Goal: Task Accomplishment & Management: Complete application form

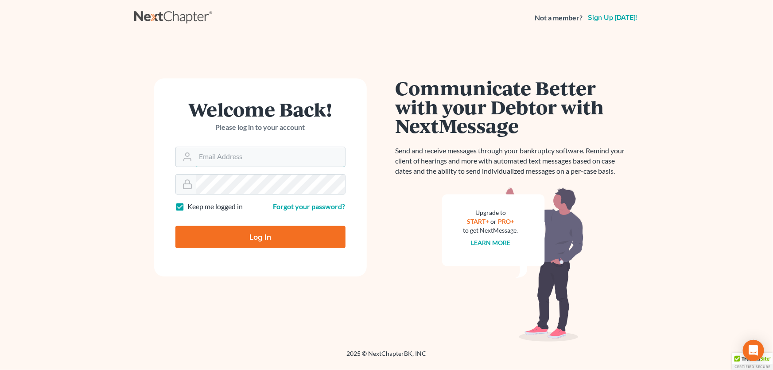
type input "[PERSON_NAME][EMAIL_ADDRESS][DOMAIN_NAME]"
click at [259, 238] on input "Log In" at bounding box center [261, 237] width 170 height 22
type input "Thinking..."
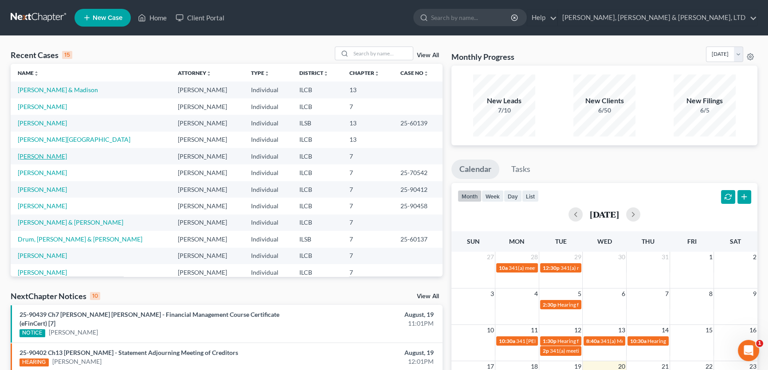
click at [38, 157] on link "[PERSON_NAME]" at bounding box center [42, 156] width 49 height 8
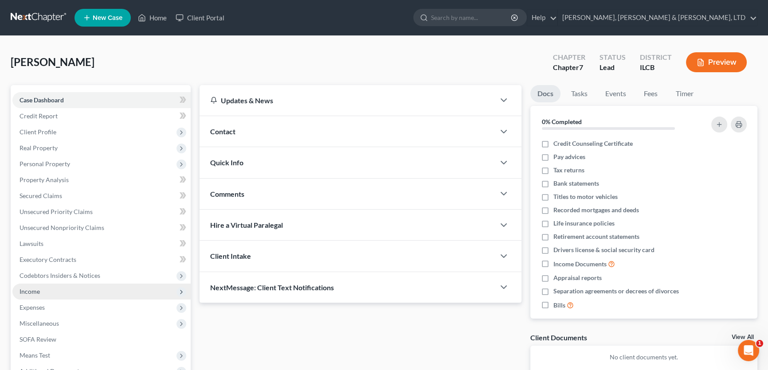
click at [34, 292] on span "Income" at bounding box center [30, 292] width 20 height 8
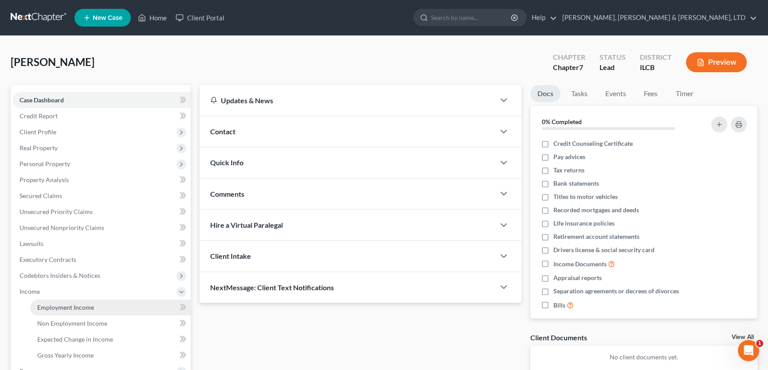
click at [76, 308] on span "Employment Income" at bounding box center [65, 308] width 57 height 8
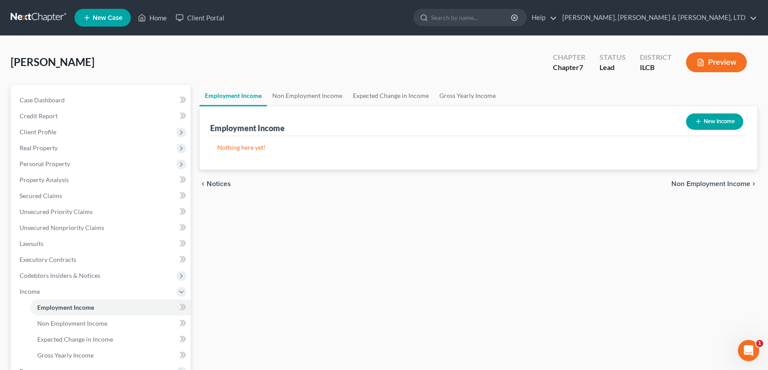
click at [721, 125] on button "New Income" at bounding box center [714, 121] width 57 height 16
select select "0"
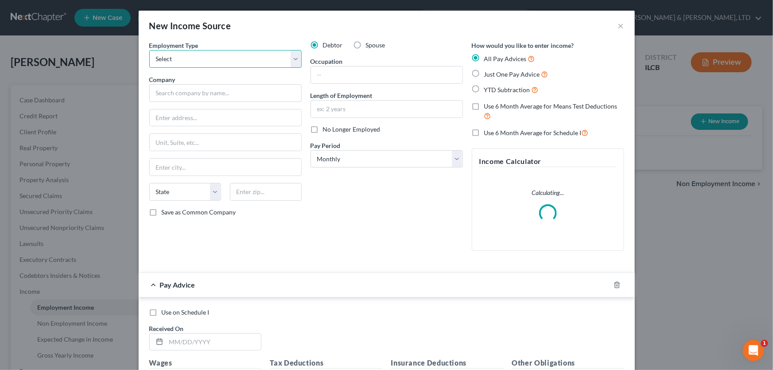
click at [293, 57] on select "Select Full or Part Time Employment Self Employment" at bounding box center [225, 59] width 152 height 18
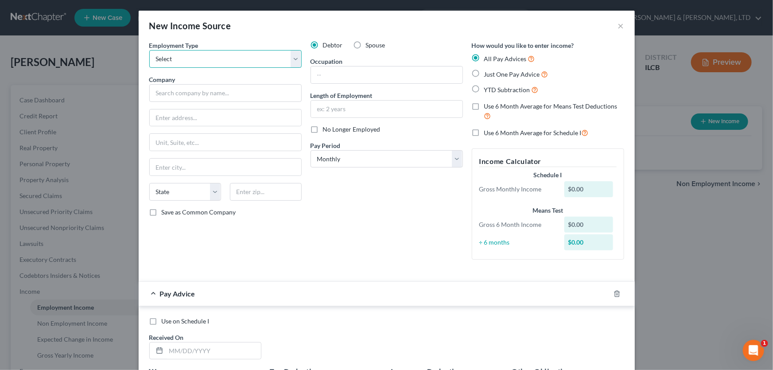
select select "0"
click at [149, 50] on select "Select Full or Part Time Employment Self Employment" at bounding box center [225, 59] width 152 height 18
click at [247, 92] on input "text" at bounding box center [225, 93] width 152 height 18
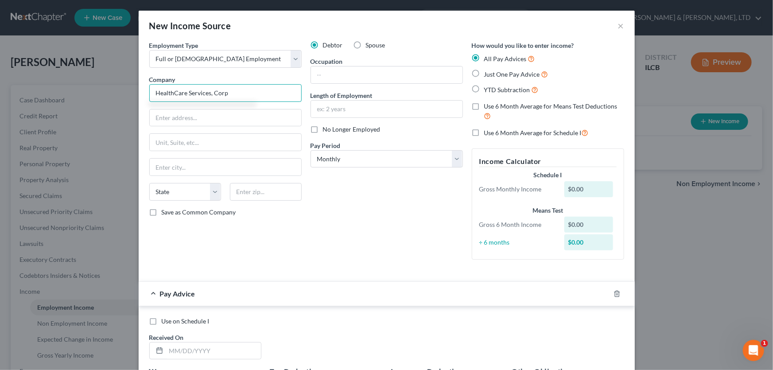
type input "HealthCare Services, Corp"
type input "600 E Randolph St"
type input "Chicago"
select select "14"
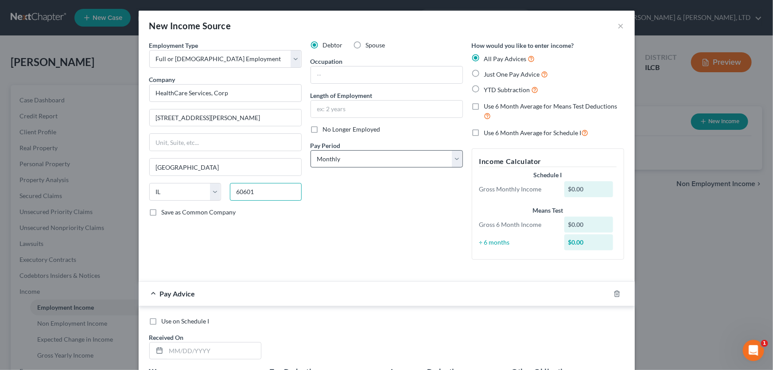
type input "60601"
click at [455, 156] on select "Select Monthly Twice Monthly Every Other Week Weekly" at bounding box center [387, 159] width 152 height 18
select select "2"
click at [311, 150] on select "Select Monthly Twice Monthly Every Other Week Weekly" at bounding box center [387, 159] width 152 height 18
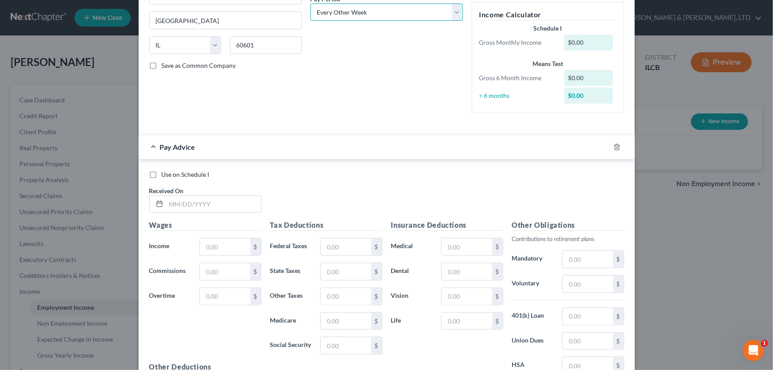
scroll to position [161, 0]
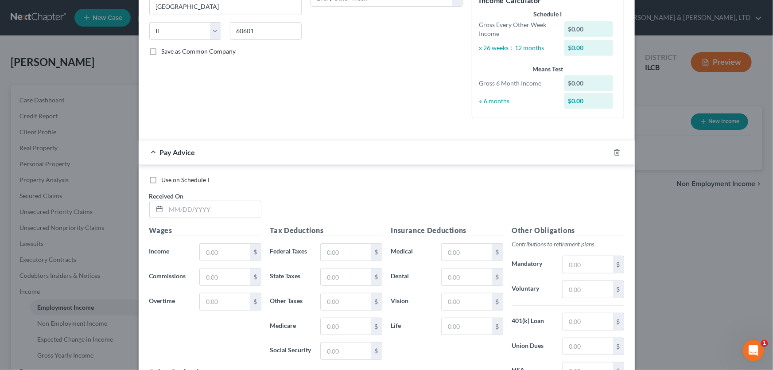
click at [162, 51] on label "Save as Common Company" at bounding box center [199, 51] width 74 height 9
click at [165, 51] on input "Save as Common Company" at bounding box center [168, 50] width 6 height 6
checkbox input "true"
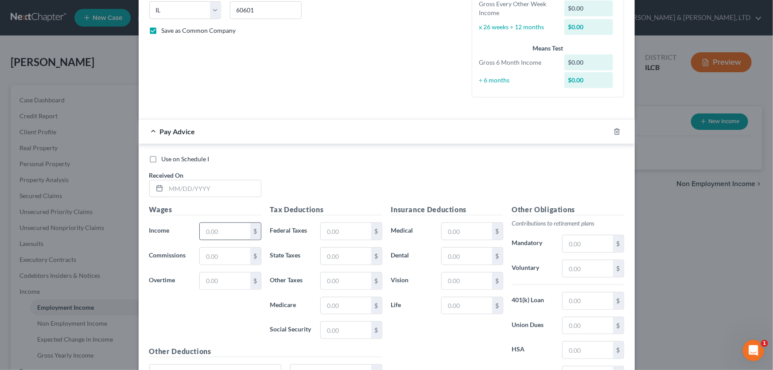
scroll to position [201, 0]
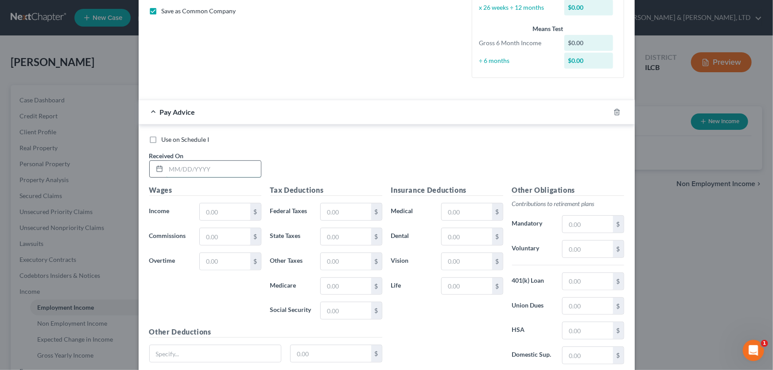
click at [213, 168] on input "text" at bounding box center [213, 169] width 95 height 17
type input "02/07/2025"
click at [213, 206] on input "text" at bounding box center [225, 211] width 50 height 17
type input "1,680.80"
type input "67.75"
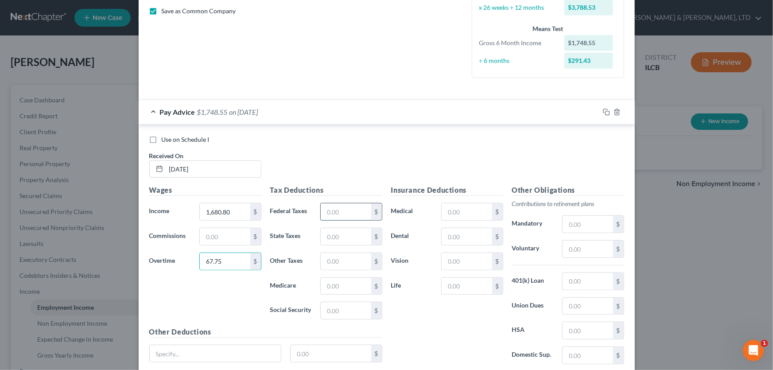
click at [329, 211] on input "text" at bounding box center [346, 211] width 50 height 17
type input "111.26"
type input "78.23"
type input "24.44"
type input "104.49"
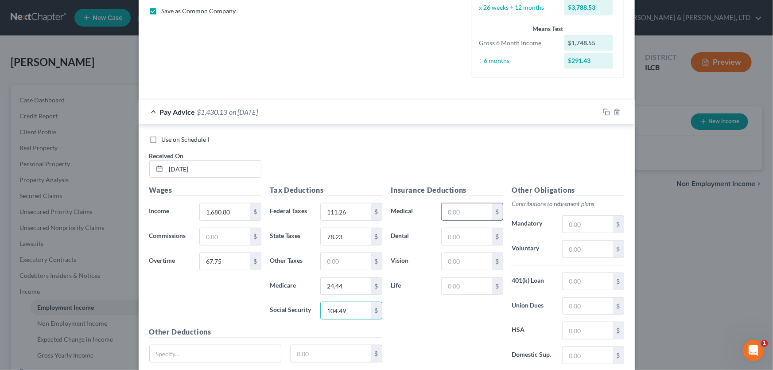
click at [467, 207] on input "text" at bounding box center [467, 211] width 50 height 17
type input "18.46"
type input "9.69"
type input "2.67"
click at [581, 249] on input "text" at bounding box center [588, 249] width 50 height 17
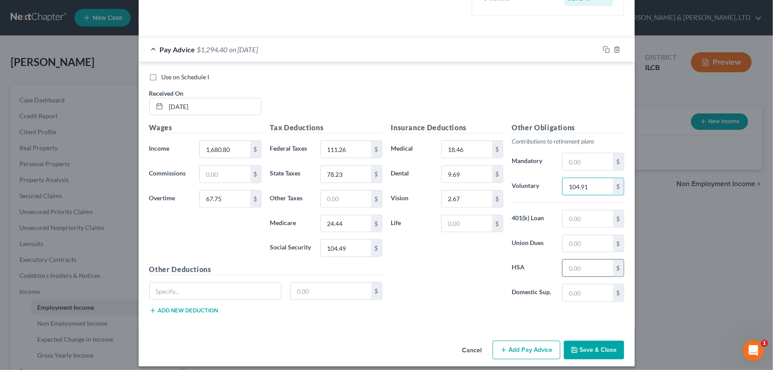
scroll to position [269, 0]
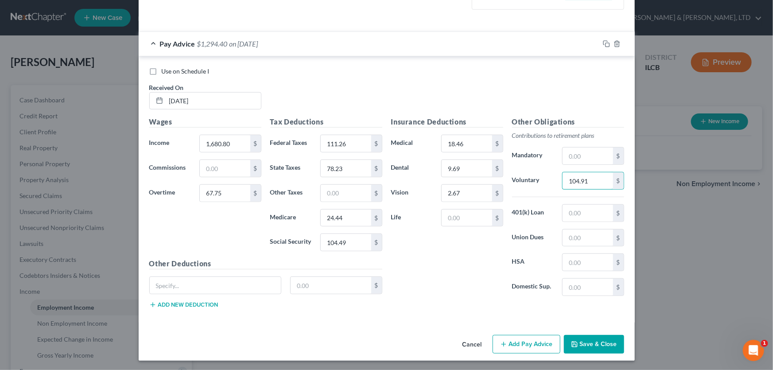
type input "104.91"
click at [196, 301] on button "Add new deduction" at bounding box center [183, 304] width 69 height 7
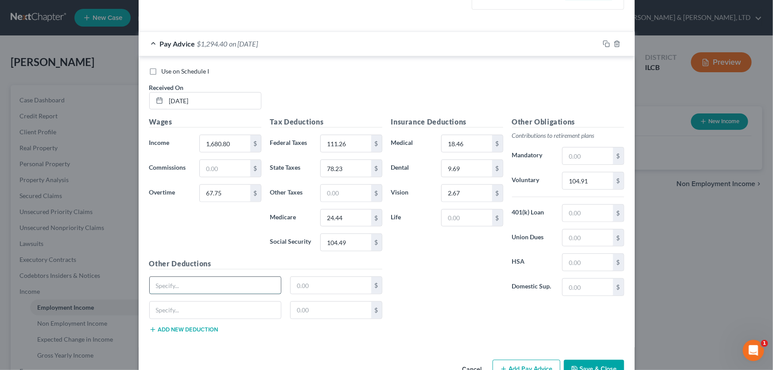
click at [205, 287] on input "text" at bounding box center [216, 285] width 132 height 17
type input "PTO Buy"
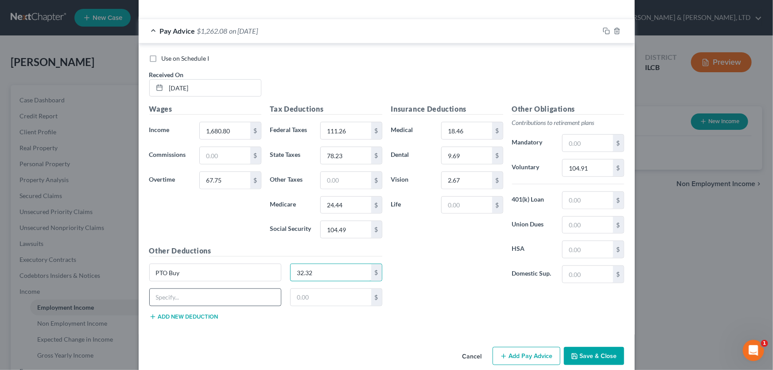
scroll to position [294, 0]
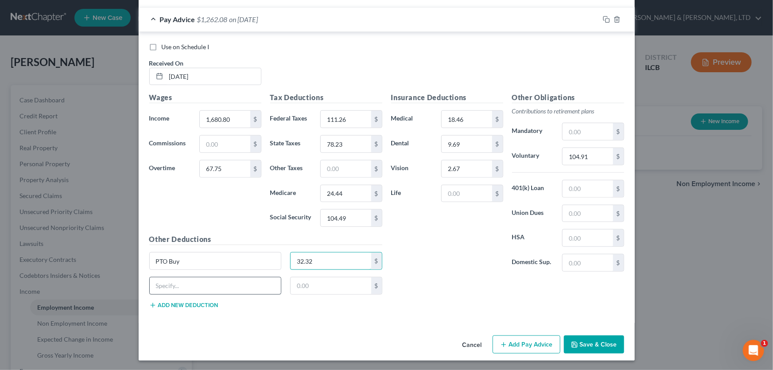
type input "32.32"
click at [200, 289] on input "text" at bounding box center [216, 285] width 132 height 17
type input "AD&D"
click at [322, 282] on input "text" at bounding box center [331, 285] width 81 height 17
type input "1.82"
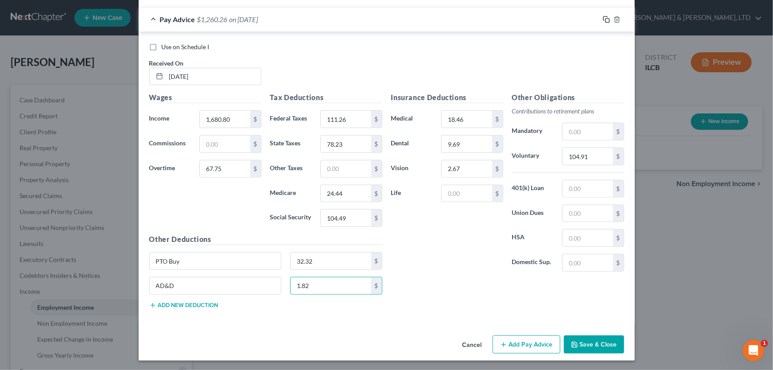
click at [606, 19] on rect "button" at bounding box center [608, 21] width 4 height 4
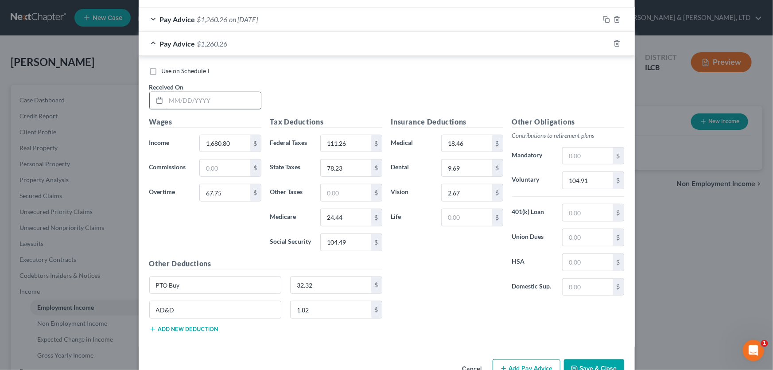
click at [233, 101] on input "text" at bounding box center [213, 100] width 95 height 17
type input "02/21/2025"
click at [227, 194] on input "67.75" at bounding box center [225, 192] width 50 height 17
type input "28.37"
click at [342, 141] on input "111.26" at bounding box center [346, 143] width 50 height 17
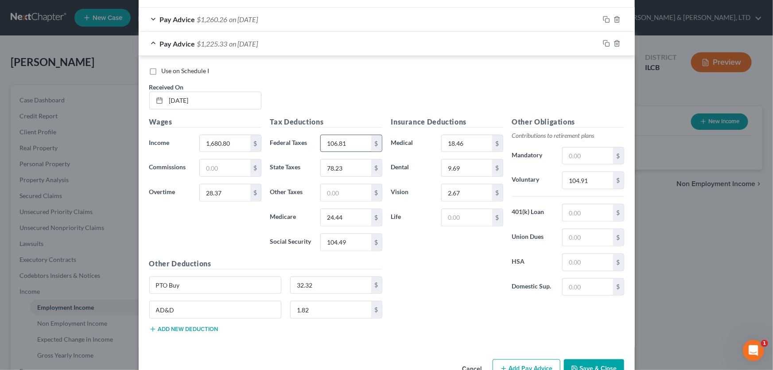
type input "106.81"
type input "76.40"
type input "23.87"
type input "102.06"
click at [586, 178] on input "104.91" at bounding box center [588, 180] width 50 height 17
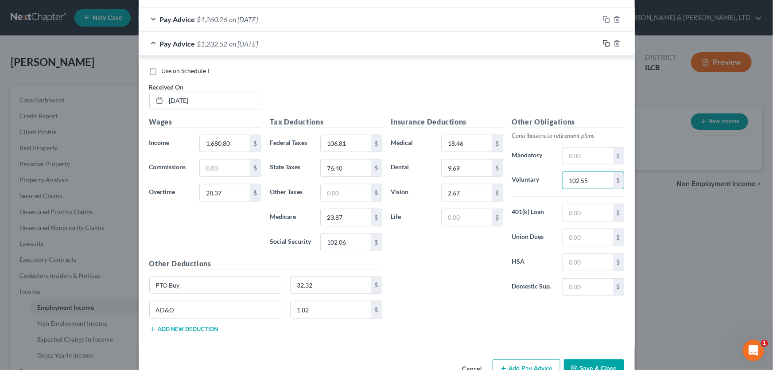
type input "102.55"
click at [605, 43] on icon "button" at bounding box center [606, 43] width 7 height 7
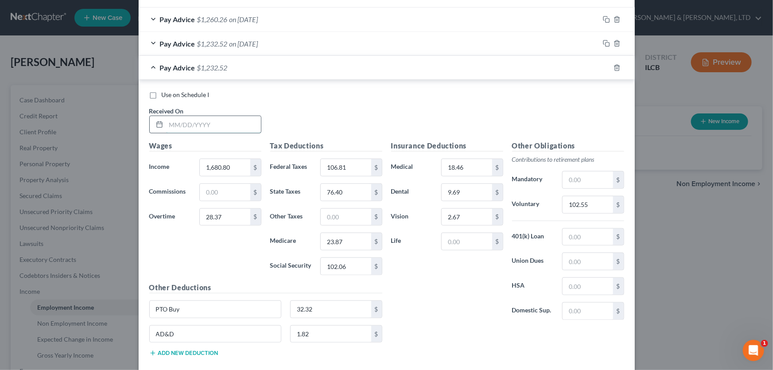
click at [217, 129] on input "text" at bounding box center [213, 124] width 95 height 17
type input "03/07/2025"
click at [222, 212] on input "28.37" at bounding box center [225, 217] width 50 height 17
type input "52.00"
click at [351, 161] on input "106.81" at bounding box center [346, 167] width 50 height 17
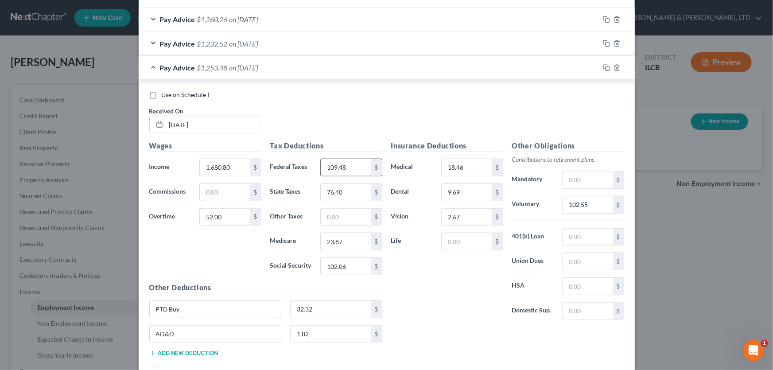
type input "109.48"
type input "77.50"
type input "24.21"
type input "103.52"
click at [600, 205] on input "102.55" at bounding box center [588, 204] width 50 height 17
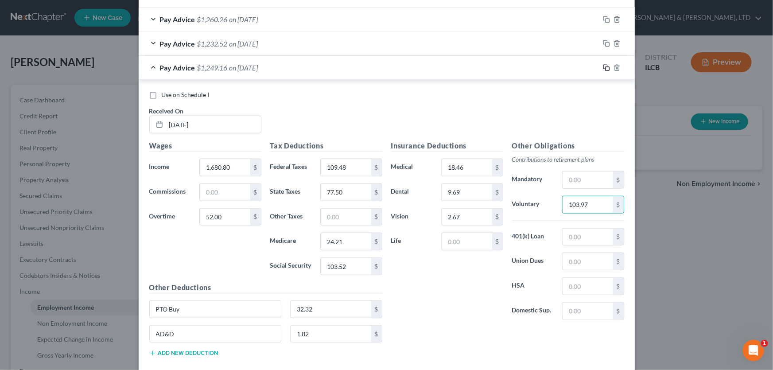
type input "103.97"
click at [605, 67] on icon "button" at bounding box center [606, 67] width 7 height 7
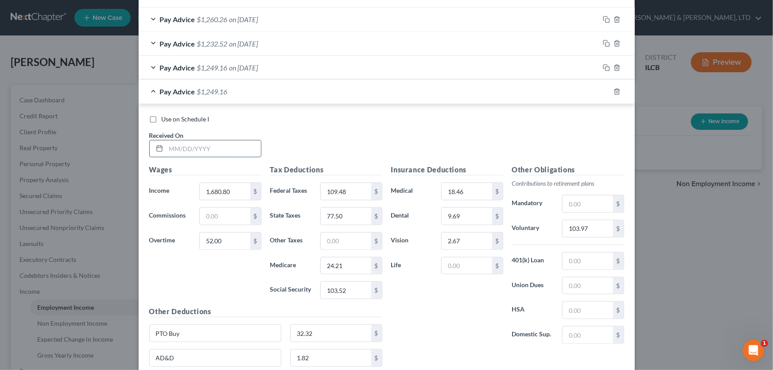
click at [208, 141] on input "text" at bounding box center [213, 148] width 95 height 17
type input "03/14/2025"
click at [221, 241] on input "52.00" at bounding box center [225, 241] width 50 height 17
click at [226, 194] on input "1,680.80" at bounding box center [225, 191] width 50 height 17
type input "1,794.00"
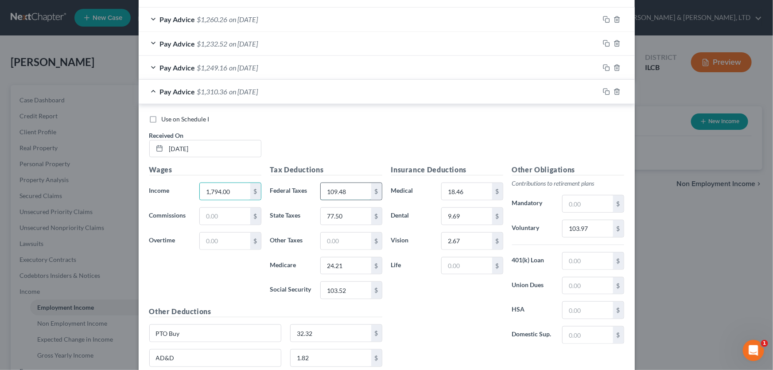
click at [351, 195] on input "109.48" at bounding box center [346, 191] width 50 height 17
type input "371.00"
type input "83.47"
type input "26.01"
type input "111.22"
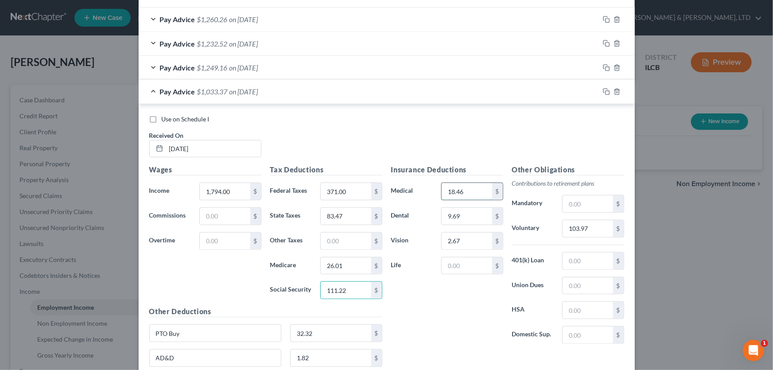
click at [469, 190] on input "18.46" at bounding box center [467, 191] width 50 height 17
click at [468, 211] on input "9.69" at bounding box center [467, 216] width 50 height 17
click at [468, 235] on input "2.67" at bounding box center [467, 241] width 50 height 17
click at [330, 325] on input "32.32" at bounding box center [331, 333] width 81 height 17
click at [316, 356] on input "1.82" at bounding box center [331, 358] width 81 height 17
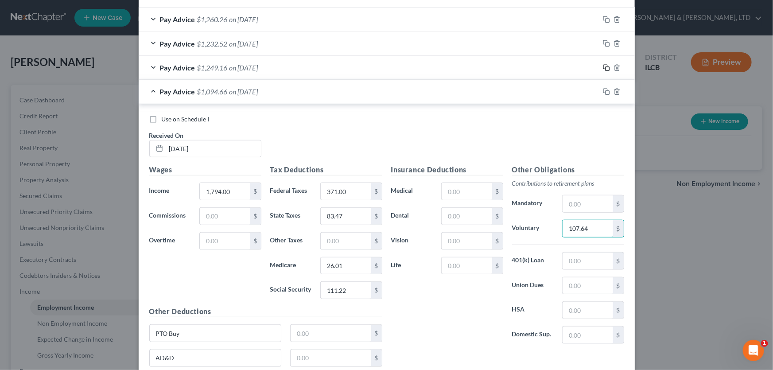
type input "107.64"
click at [606, 67] on rect "button" at bounding box center [608, 69] width 4 height 4
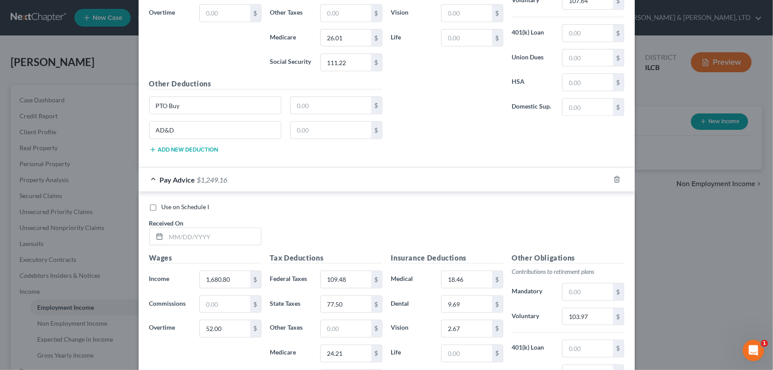
scroll to position [536, 0]
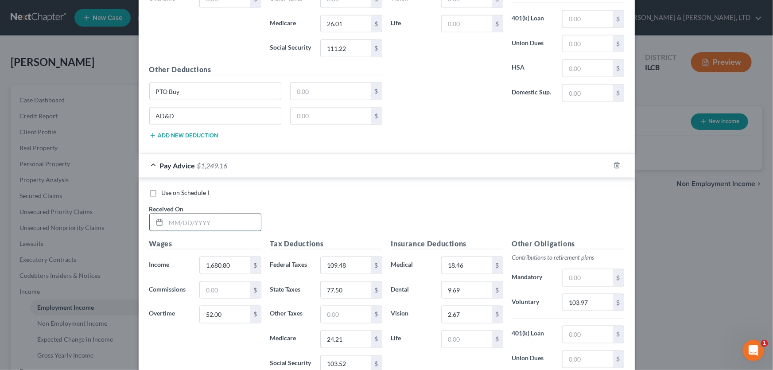
click at [215, 222] on input "text" at bounding box center [213, 222] width 95 height 17
type input "03/21/2025"
click at [226, 307] on input "52.00" at bounding box center [225, 314] width 50 height 17
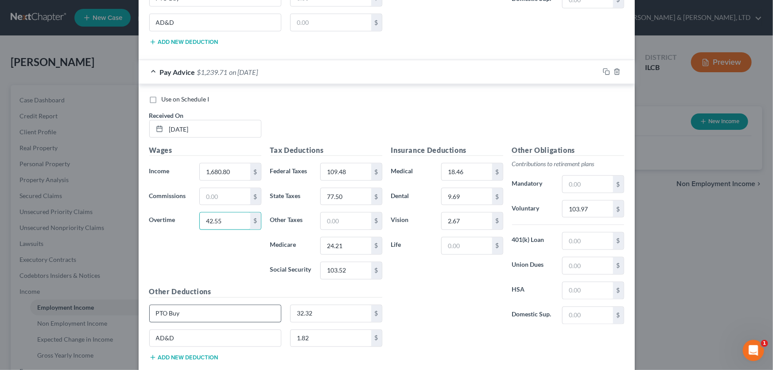
scroll to position [656, 0]
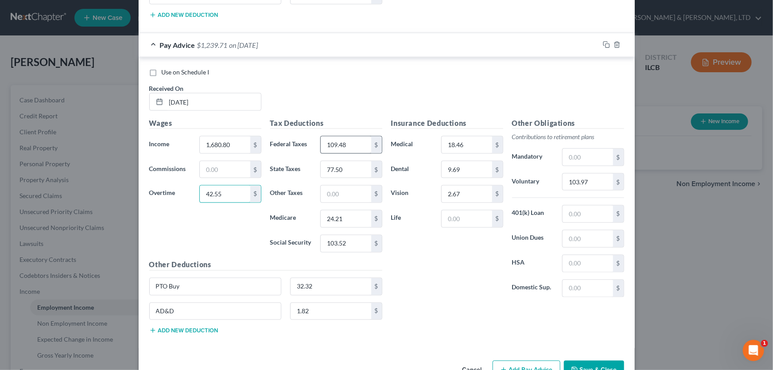
type input "42.55"
click at [354, 143] on input "109.48" at bounding box center [346, 145] width 50 height 17
type input "108.41"
type input "77.06"
type input "24.08"
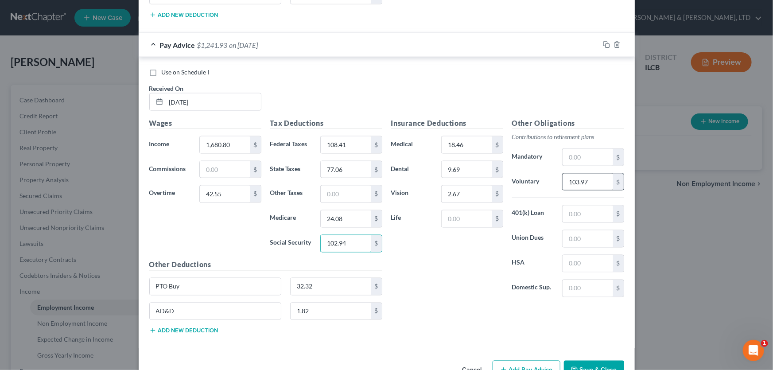
type input "102.94"
click at [589, 179] on input "103.97" at bounding box center [588, 182] width 50 height 17
type input "103.40"
click at [606, 45] on rect "button" at bounding box center [608, 46] width 4 height 4
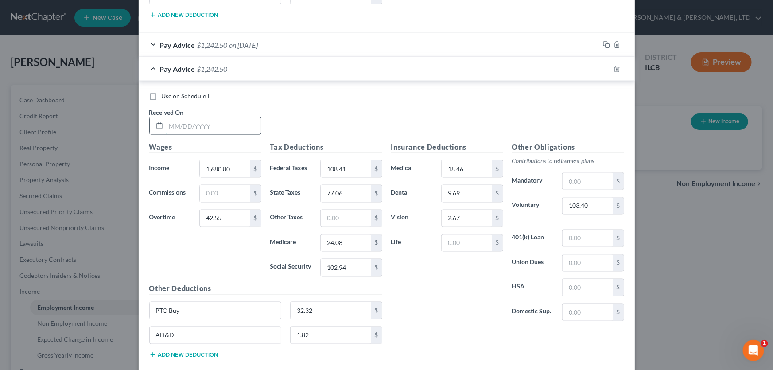
click at [223, 127] on input "text" at bounding box center [213, 125] width 95 height 17
type input "04/04/2025"
click at [231, 168] on input "1,680.80" at bounding box center [225, 168] width 50 height 17
type input "1,676.60"
click at [232, 217] on input "42.55" at bounding box center [225, 218] width 50 height 17
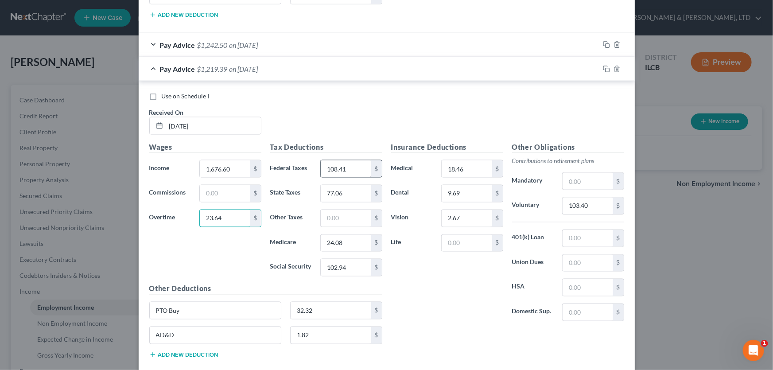
type input "23.64"
click at [352, 164] on input "108.41" at bounding box center [346, 168] width 50 height 17
type input "105.81"
click at [352, 186] on input "77.06" at bounding box center [346, 193] width 50 height 17
type input "75.99"
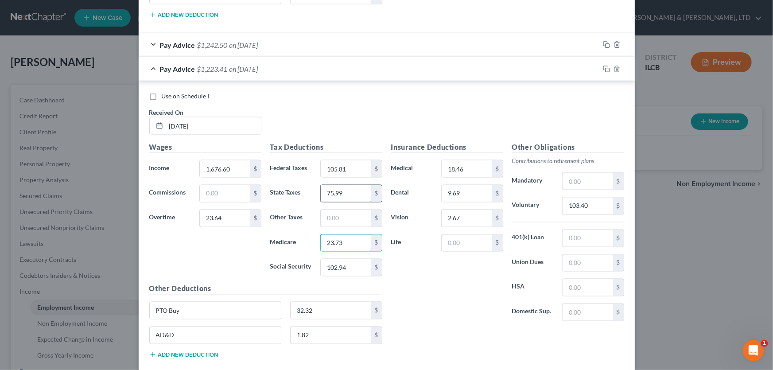
type input "23.73"
type input "101.50"
click at [591, 198] on input "103.40" at bounding box center [588, 206] width 50 height 17
type input "102.01"
click at [603, 66] on icon "button" at bounding box center [606, 69] width 7 height 7
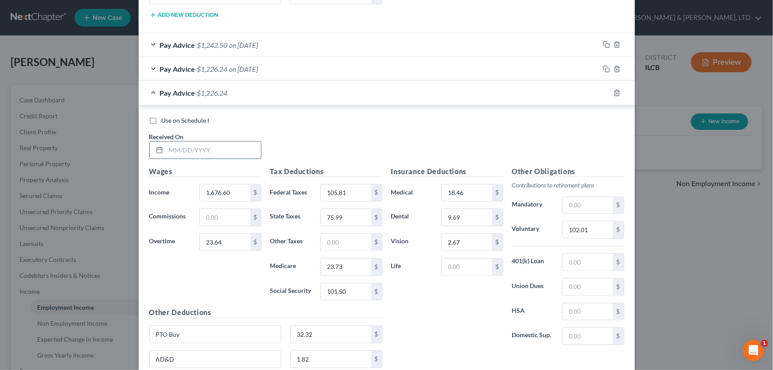
click at [217, 146] on input "text" at bounding box center [213, 150] width 95 height 17
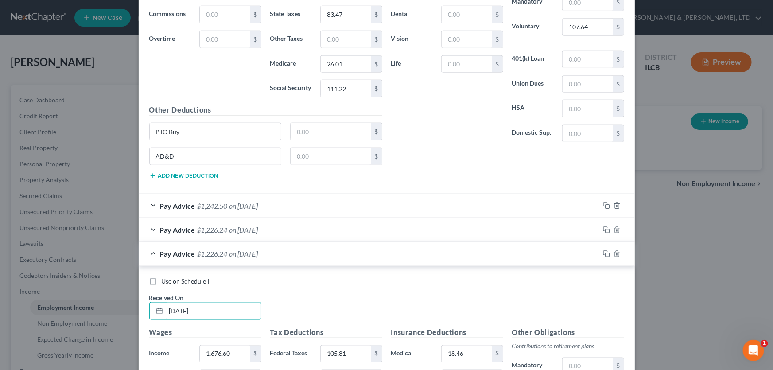
scroll to position [616, 0]
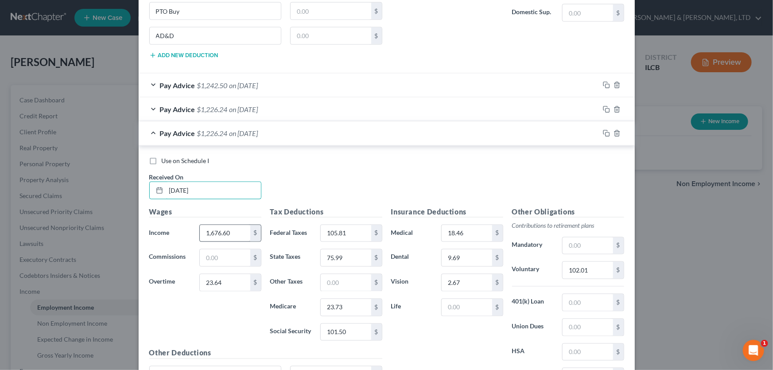
type input "04/18/2025"
click at [241, 230] on input "1,676.60" at bounding box center [225, 233] width 50 height 17
type input "1,680.80"
click at [226, 280] on input "23.64" at bounding box center [225, 282] width 50 height 17
type input "40.97"
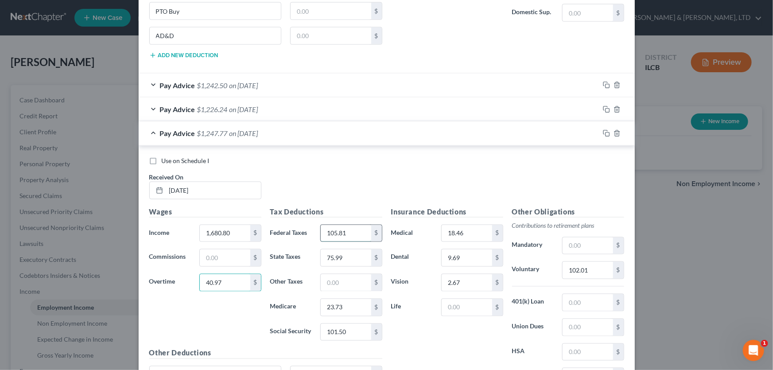
click at [352, 230] on input "105.81" at bounding box center [346, 233] width 50 height 17
type input "108.23"
type input "76.99"
type input "24.05"
type input "102.83"
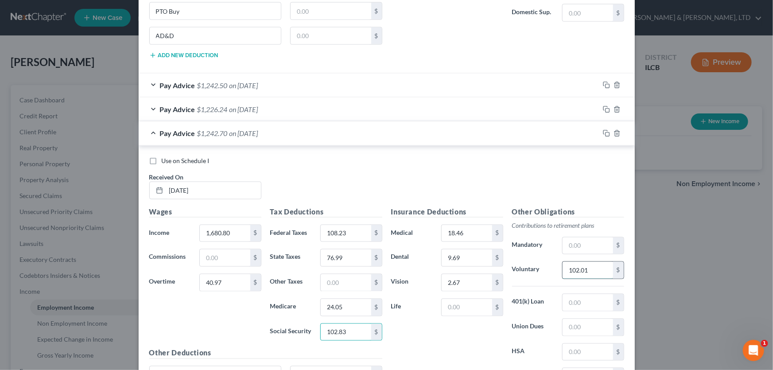
click at [590, 268] on input "102.01" at bounding box center [588, 270] width 50 height 17
type input "103.31"
click at [604, 131] on icon "button" at bounding box center [606, 133] width 7 height 7
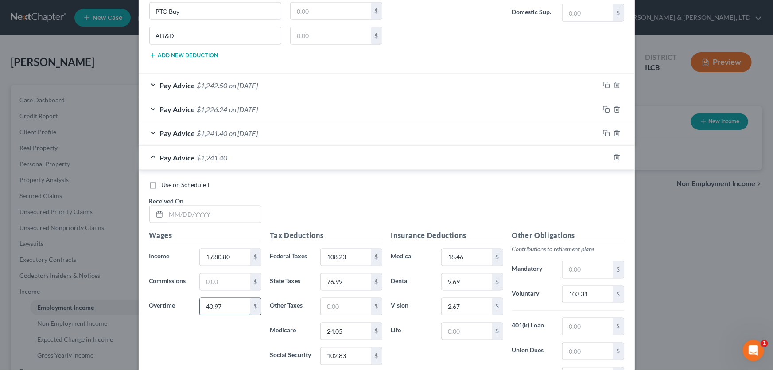
click at [222, 302] on input "40.97" at bounding box center [225, 306] width 50 height 17
type input "15.75"
click at [348, 255] on input "108.23" at bounding box center [346, 257] width 50 height 17
type input "105.39"
type input "75.82"
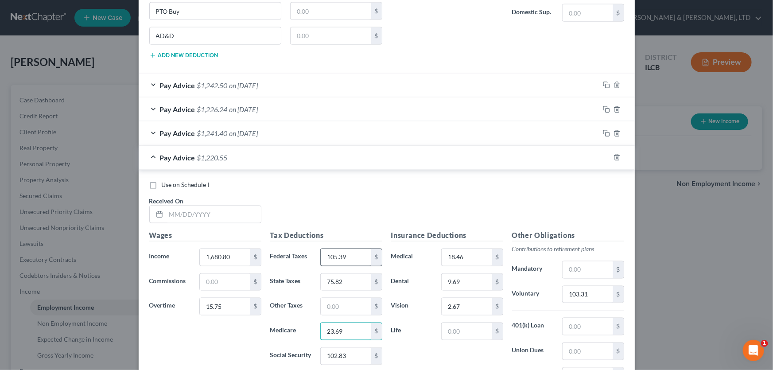
type input "23.69"
type input "101.27"
click at [597, 293] on input "103.31" at bounding box center [588, 294] width 50 height 17
type input "101.79"
click at [236, 216] on input "text" at bounding box center [213, 214] width 95 height 17
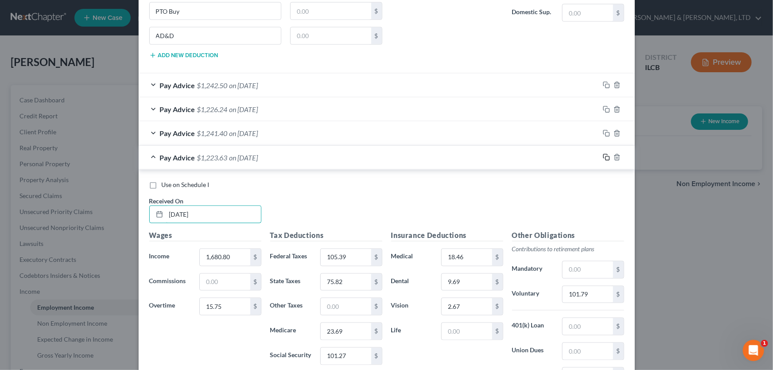
type input "05/02/2025"
click at [606, 156] on rect "button" at bounding box center [608, 158] width 4 height 4
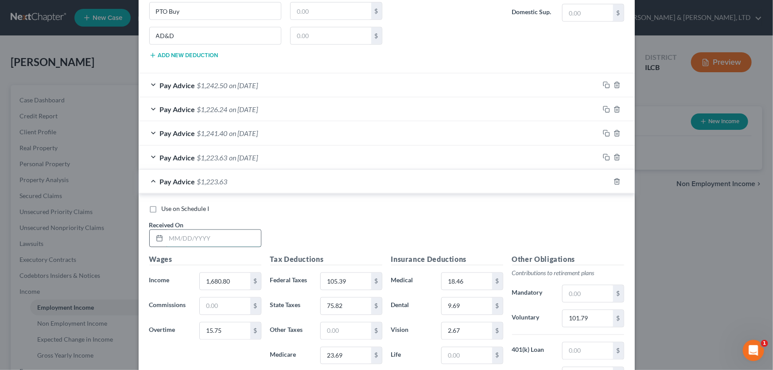
click at [203, 236] on input "text" at bounding box center [213, 238] width 95 height 17
click at [206, 234] on input "text" at bounding box center [213, 238] width 95 height 17
type input "05/16/2025"
click at [234, 283] on input "1,680.80" at bounding box center [225, 281] width 50 height 17
type input "1,487.51"
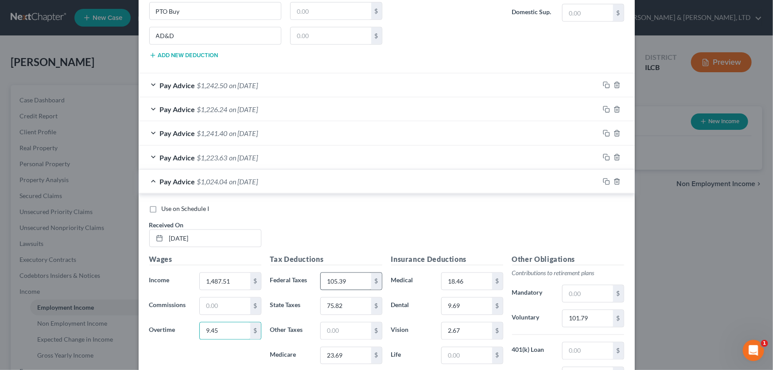
type input "9.45"
click at [347, 279] on input "105.39" at bounding box center [346, 281] width 50 height 17
type input "82.88"
click at [345, 298] on input "75.82" at bounding box center [346, 306] width 50 height 17
type input "66.53"
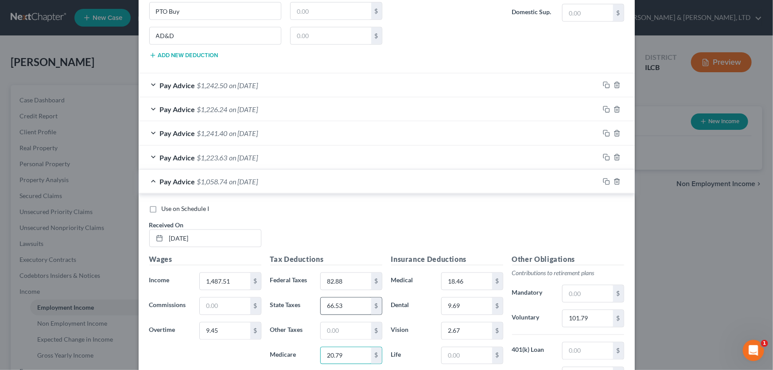
type input "20.79"
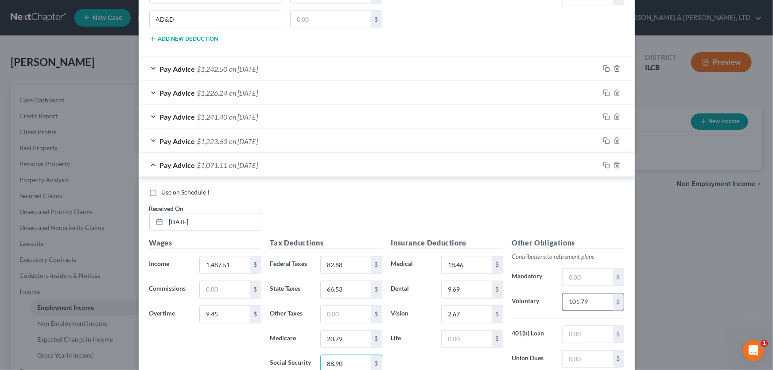
type input "88.90"
click at [605, 297] on input "101.79" at bounding box center [588, 302] width 50 height 17
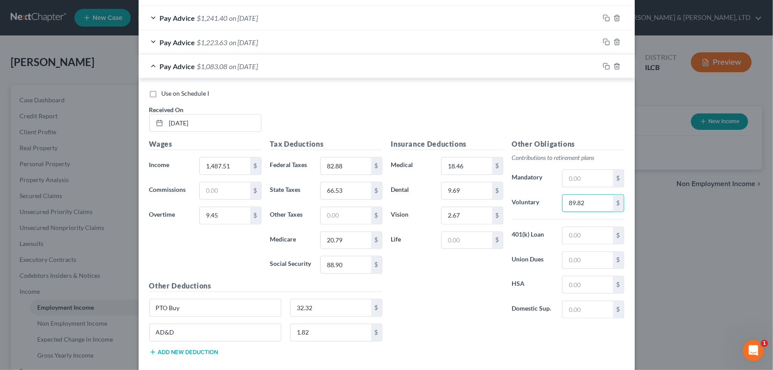
scroll to position [753, 0]
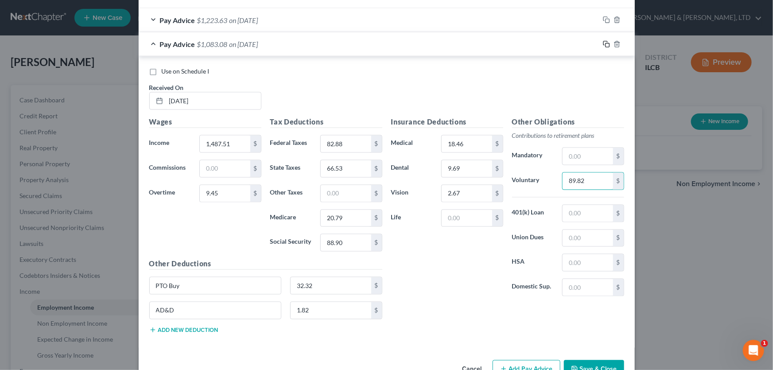
type input "89.82"
click at [603, 43] on icon "button" at bounding box center [606, 44] width 7 height 7
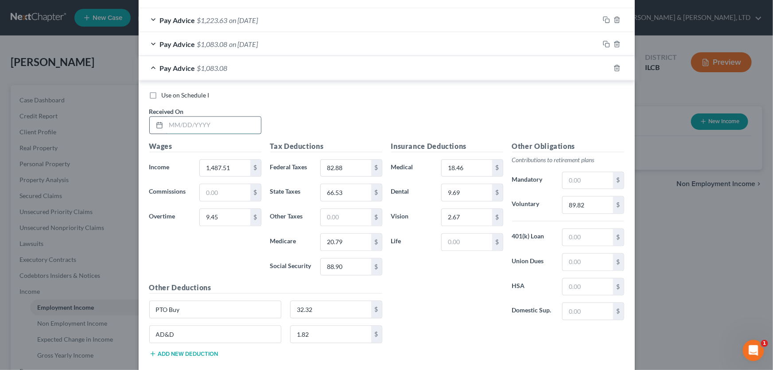
click at [231, 120] on input "text" at bounding box center [213, 125] width 95 height 17
click at [230, 125] on input "text" at bounding box center [213, 125] width 95 height 17
type input "05/30/2025"
click at [234, 163] on input "1,487.51" at bounding box center [225, 168] width 50 height 17
type input "1,510.62"
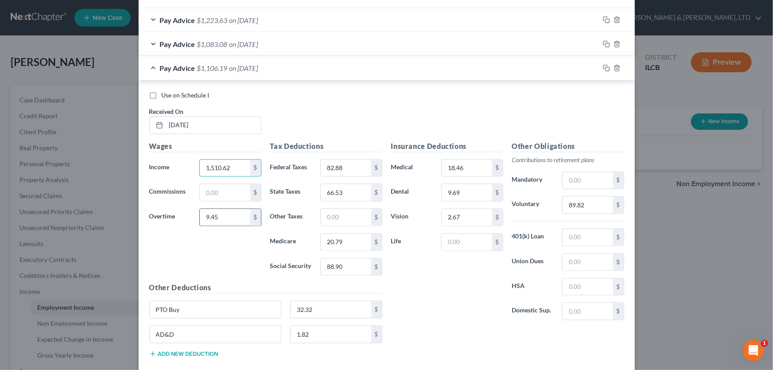
click at [233, 220] on input "9.45" at bounding box center [225, 217] width 50 height 17
type input "22.06"
click at [347, 164] on input "82.88" at bounding box center [346, 168] width 50 height 17
type input "86.91"
type input "68.19"
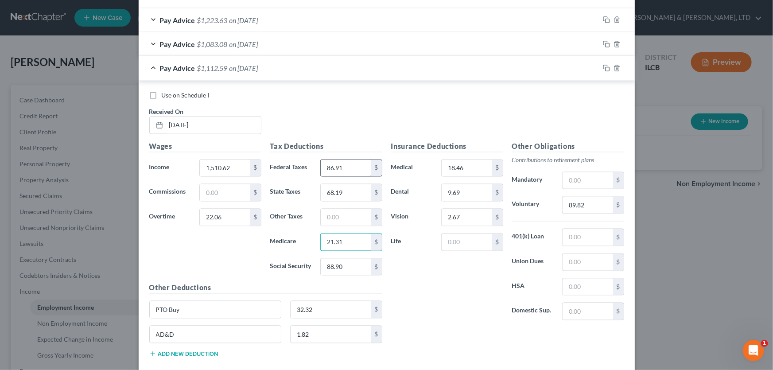
type input "21.31"
type input "91.11"
click at [585, 200] on input "89.82" at bounding box center [588, 205] width 50 height 17
type input "91.96"
click at [606, 67] on rect "button" at bounding box center [608, 69] width 4 height 4
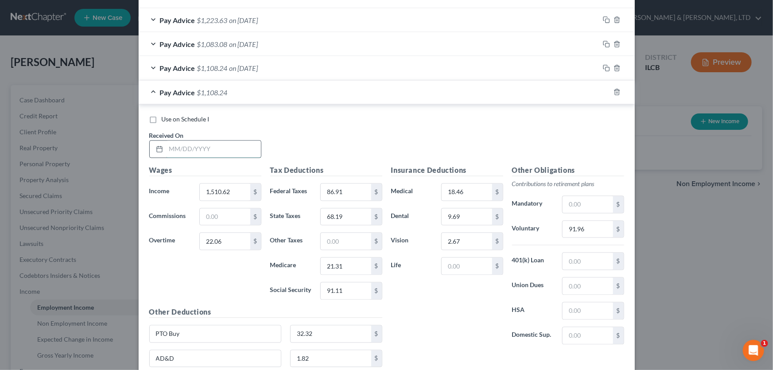
drag, startPoint x: 230, startPoint y: 142, endPoint x: 234, endPoint y: 144, distance: 5.0
click at [230, 143] on input "text" at bounding box center [213, 149] width 95 height 17
type input "06/13/2025"
click at [237, 184] on input "1,510.62" at bounding box center [225, 192] width 50 height 17
type input "925.49"
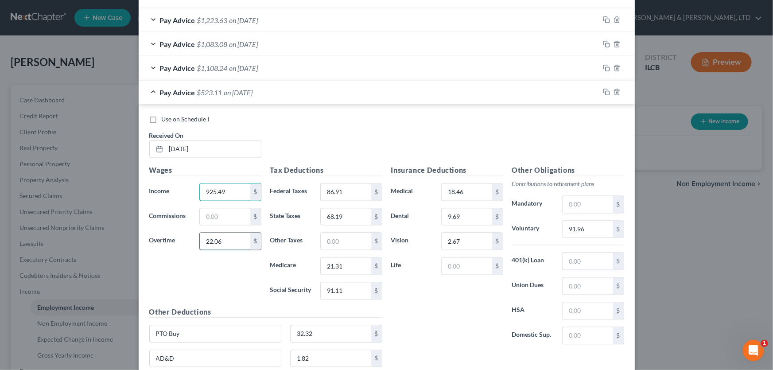
click at [234, 244] on input "22.06" at bounding box center [225, 241] width 50 height 17
click at [343, 192] on input "86.91" at bounding box center [346, 192] width 50 height 17
type input "22.99"
type input "39.94"
type input "12.50"
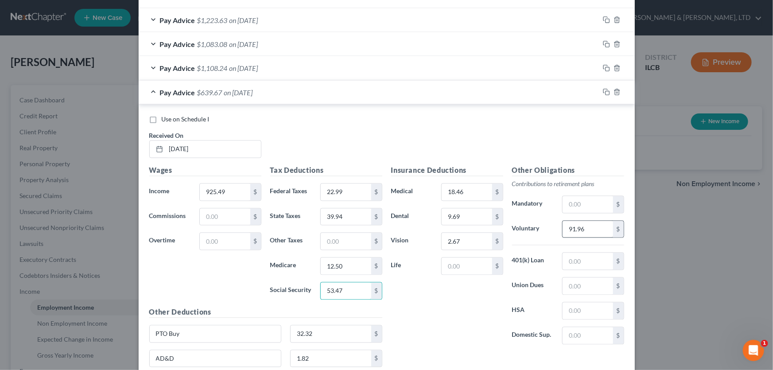
type input "53.47"
click at [588, 228] on input "91.96" at bounding box center [588, 229] width 50 height 17
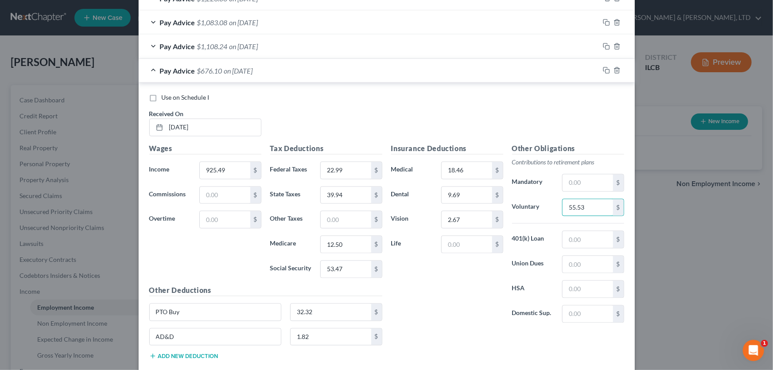
scroll to position [793, 0]
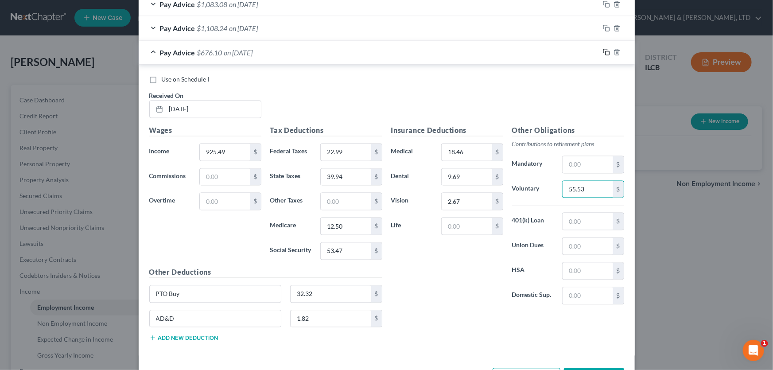
type input "55.53"
click at [603, 51] on icon "button" at bounding box center [606, 52] width 7 height 7
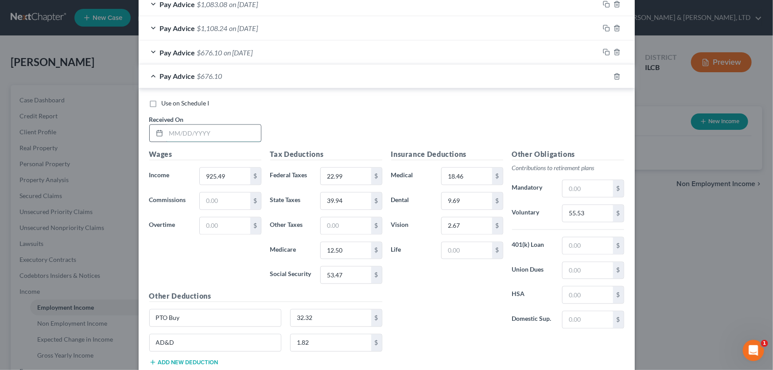
click at [239, 131] on input "text" at bounding box center [213, 133] width 95 height 17
type input "06/27/2025"
click at [227, 178] on input "925.49" at bounding box center [225, 176] width 50 height 17
type input "988.52"
click at [350, 173] on input "22.99" at bounding box center [346, 176] width 50 height 17
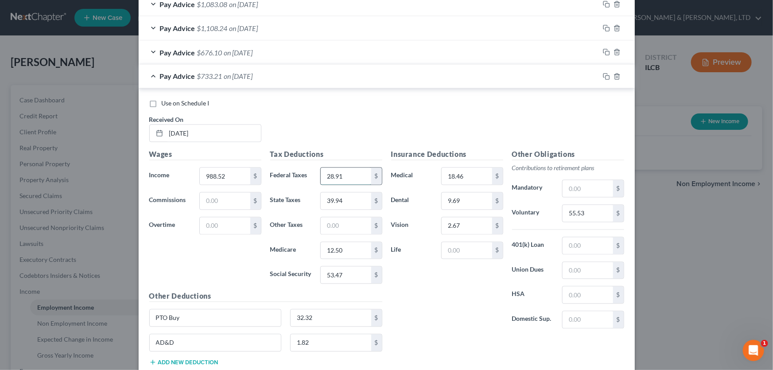
type input "28.91"
type input "42.87"
type input "13.42"
type input "57.37"
click at [589, 212] on input "55.53" at bounding box center [588, 213] width 50 height 17
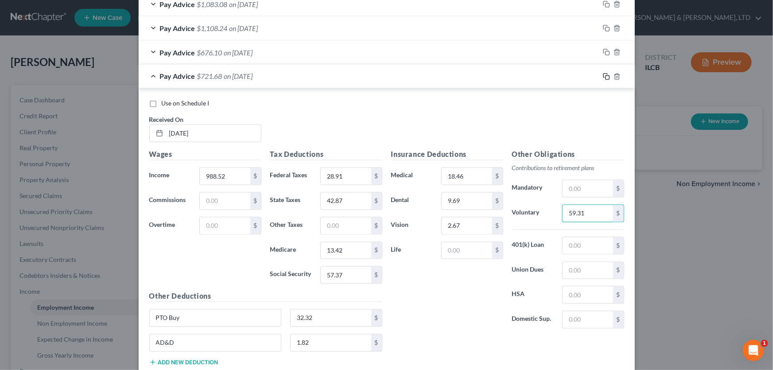
type input "59.31"
click at [603, 75] on icon "button" at bounding box center [606, 76] width 7 height 7
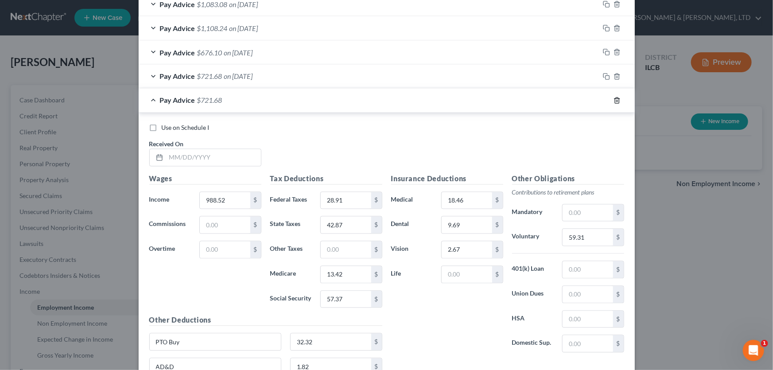
click at [615, 97] on icon "button" at bounding box center [617, 100] width 7 height 7
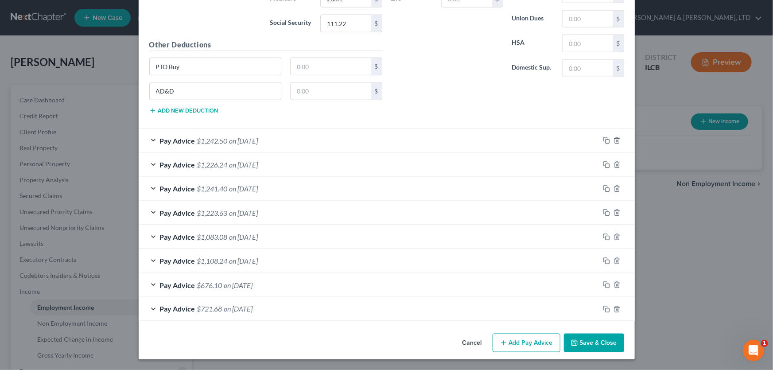
scroll to position [558, 0]
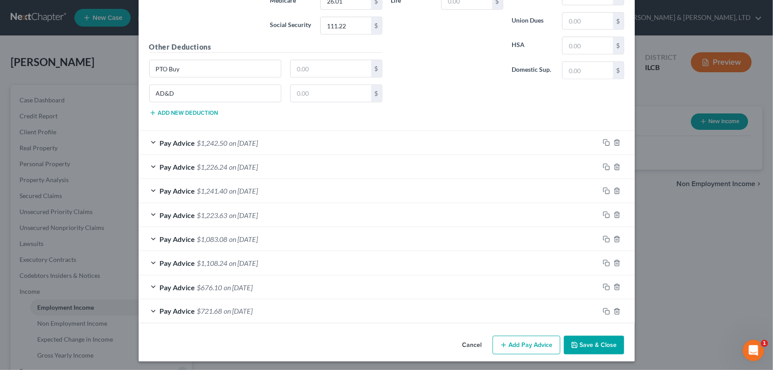
click at [514, 342] on button "Add Pay Advice" at bounding box center [527, 345] width 68 height 19
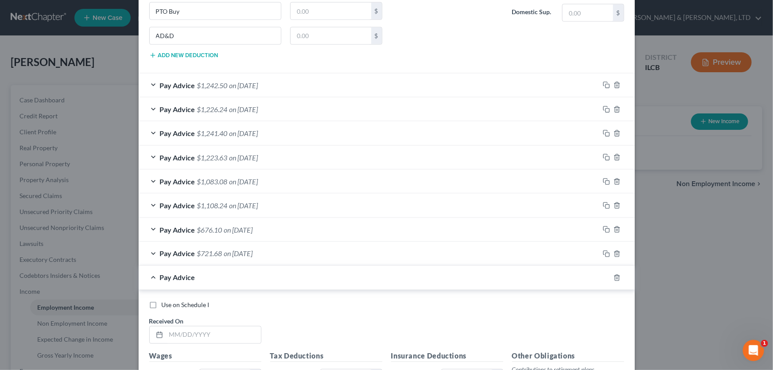
scroll to position [760, 0]
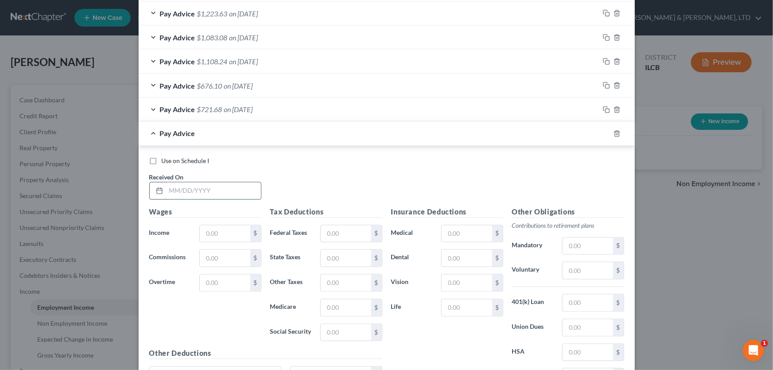
click at [207, 183] on input "text" at bounding box center [213, 191] width 95 height 17
type input "06/27/2025"
click at [222, 230] on input "text" at bounding box center [225, 234] width 50 height 17
type input "300.00"
click at [336, 232] on input "text" at bounding box center [346, 234] width 50 height 17
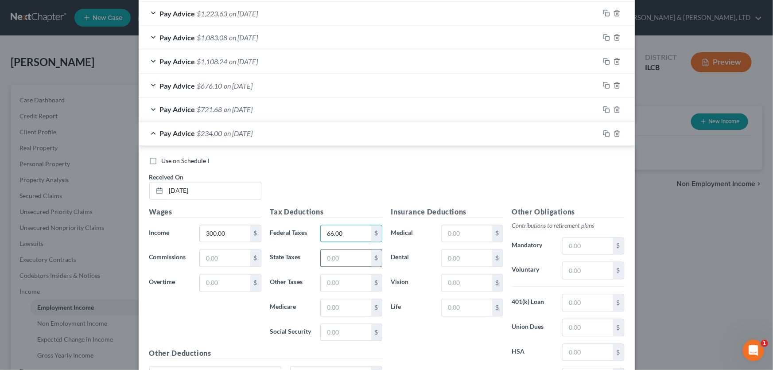
type input "66.00"
click at [341, 254] on input "text" at bounding box center [346, 258] width 50 height 17
type input "14.85"
type input "4.35"
type input "18.60"
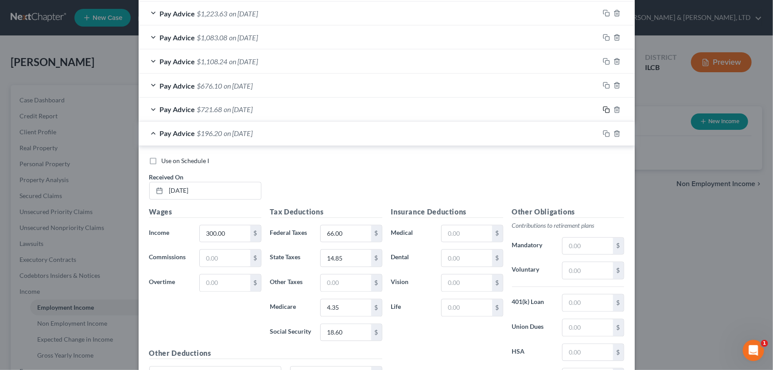
click at [604, 109] on icon "button" at bounding box center [606, 109] width 4 height 4
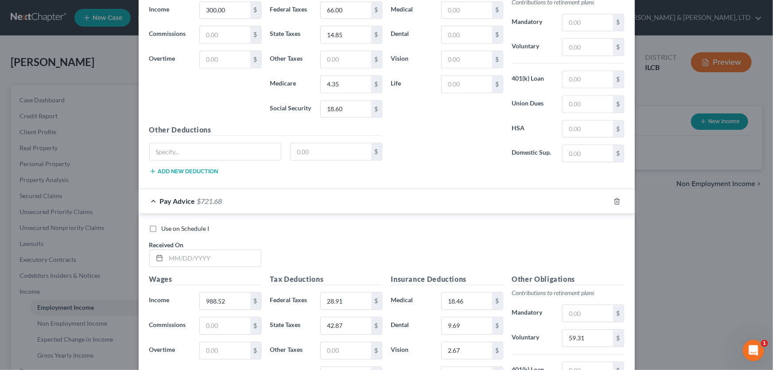
scroll to position [1042, 0]
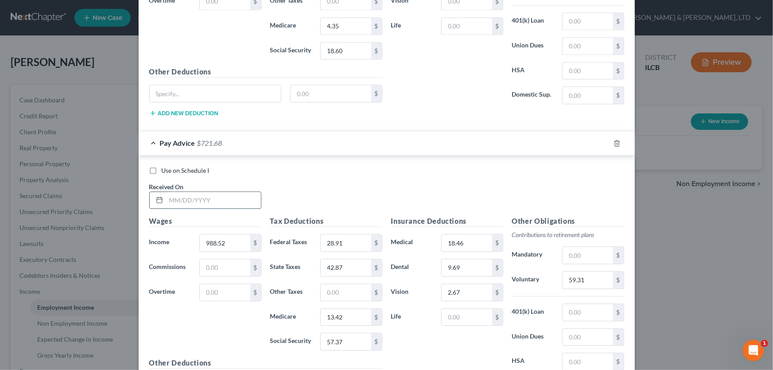
click at [207, 196] on input "text" at bounding box center [213, 200] width 95 height 17
type input "07/11/2025"
click at [228, 243] on input "988.52" at bounding box center [225, 242] width 50 height 17
type input "1,501.16"
click at [358, 240] on input "28.91" at bounding box center [346, 242] width 50 height 17
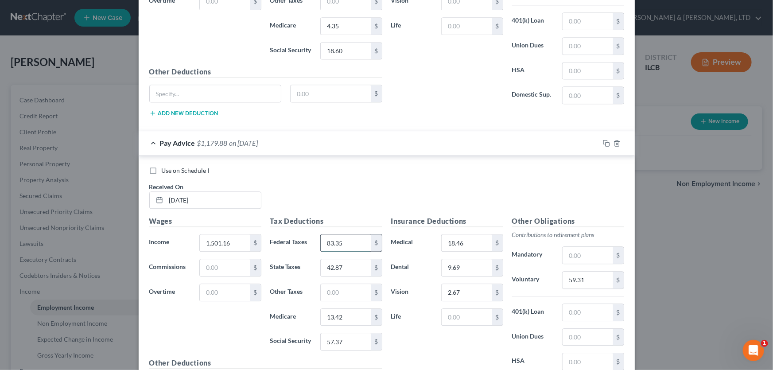
type input "83.35"
type input "66.72"
type input "20.85"
type input "89.16"
click at [587, 272] on input "59.31" at bounding box center [588, 280] width 50 height 17
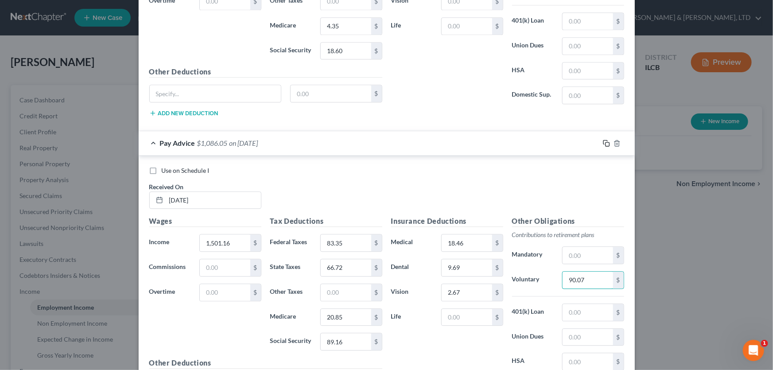
type input "90.07"
click at [603, 140] on icon "button" at bounding box center [606, 143] width 7 height 7
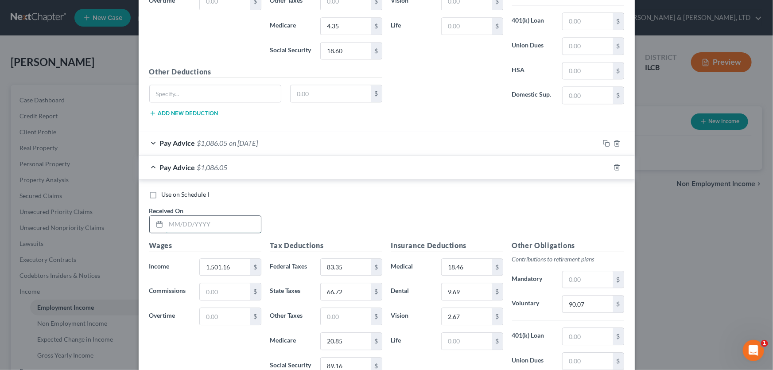
click at [218, 219] on input "text" at bounding box center [213, 224] width 95 height 17
type input "07/25/2025"
click at [232, 261] on input "1,501.16" at bounding box center [225, 267] width 50 height 17
type input "1,170.26"
click at [346, 266] on input "83.35" at bounding box center [346, 267] width 50 height 17
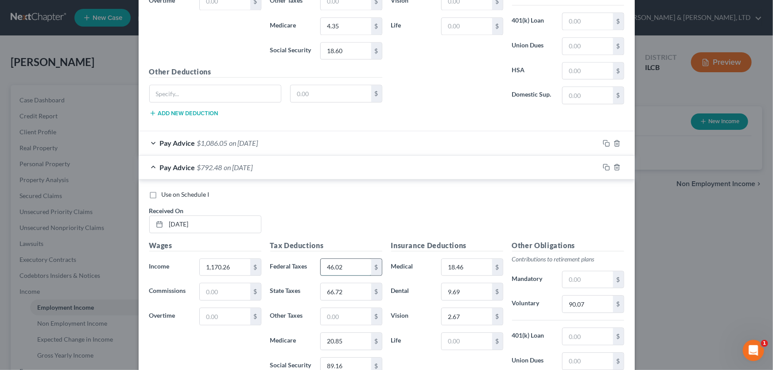
type input "46.02"
type input "51.33"
type input "16.05"
type input "68.64"
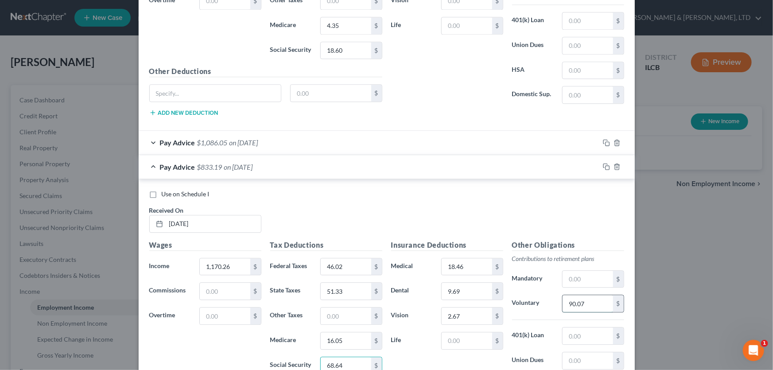
click at [590, 302] on input "90.07" at bounding box center [588, 303] width 50 height 17
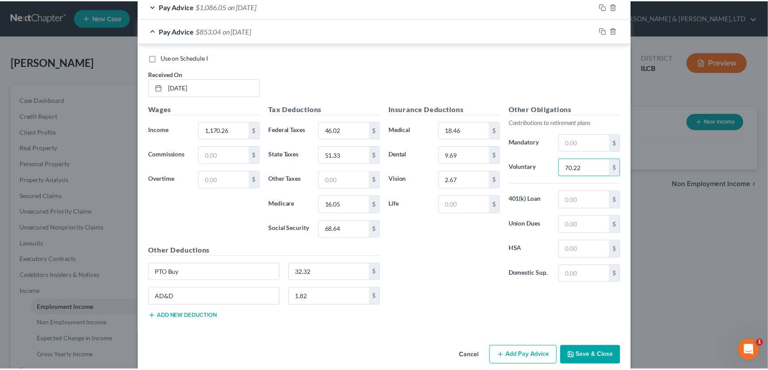
scroll to position [1188, 0]
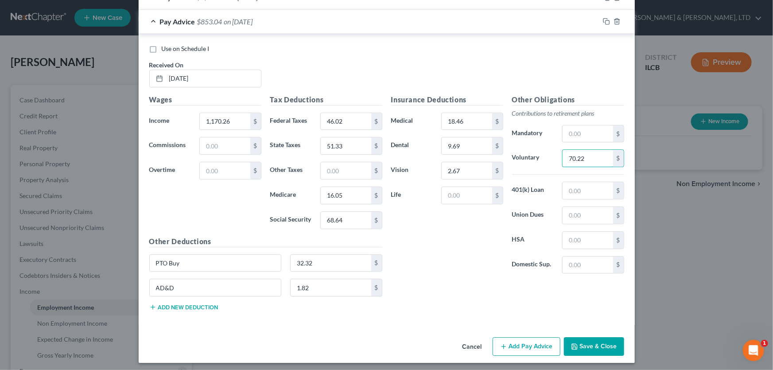
type input "70.22"
click at [601, 344] on button "Save & Close" at bounding box center [594, 346] width 60 height 19
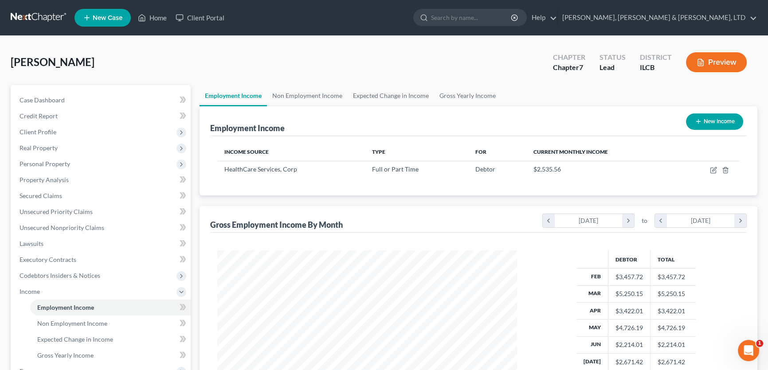
scroll to position [159, 315]
click at [715, 20] on link "Smith, Pappas & Jones, LTD" at bounding box center [657, 18] width 199 height 16
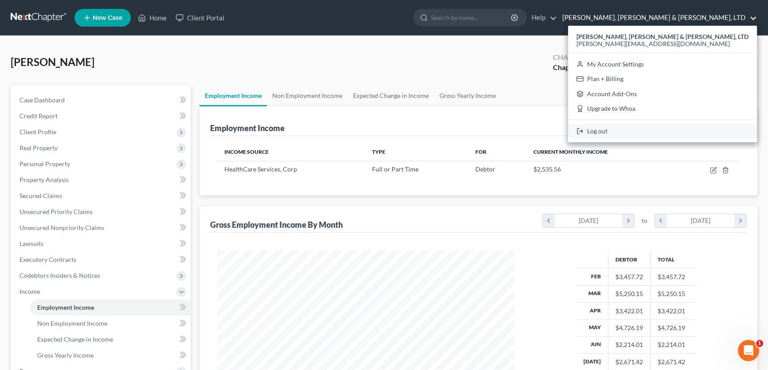
click at [698, 134] on link "Log out" at bounding box center [662, 131] width 189 height 15
